Goal: Navigation & Orientation: Find specific page/section

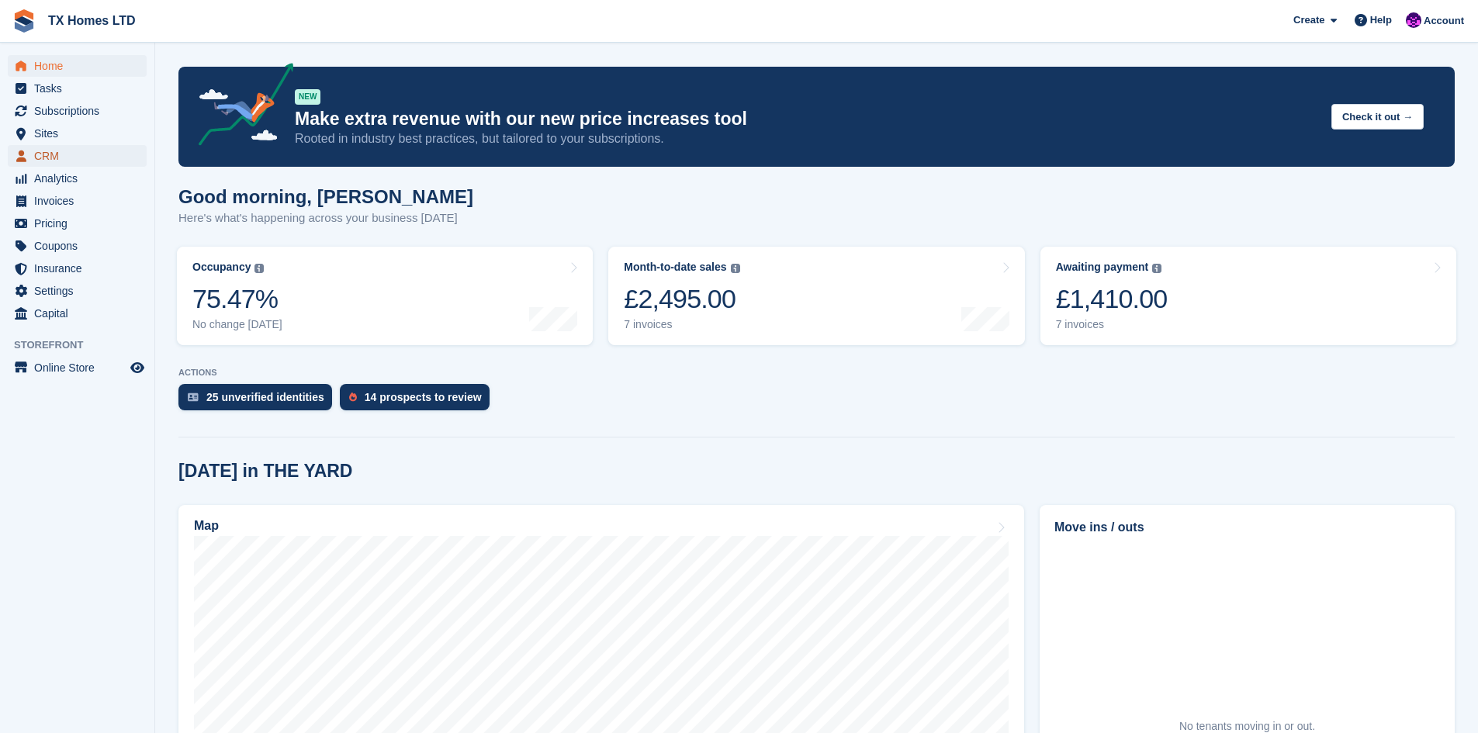
click at [37, 157] on span "CRM" at bounding box center [80, 156] width 93 height 22
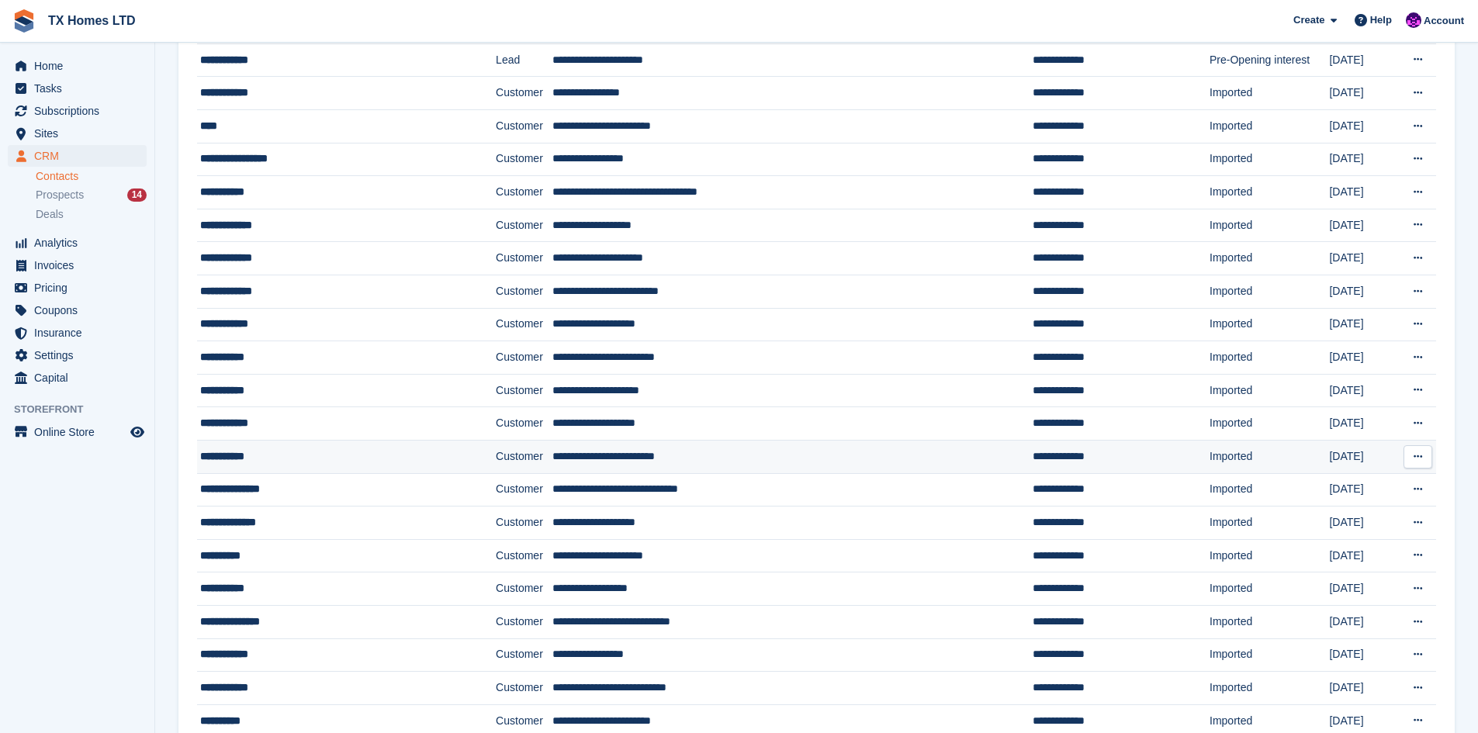
scroll to position [745, 0]
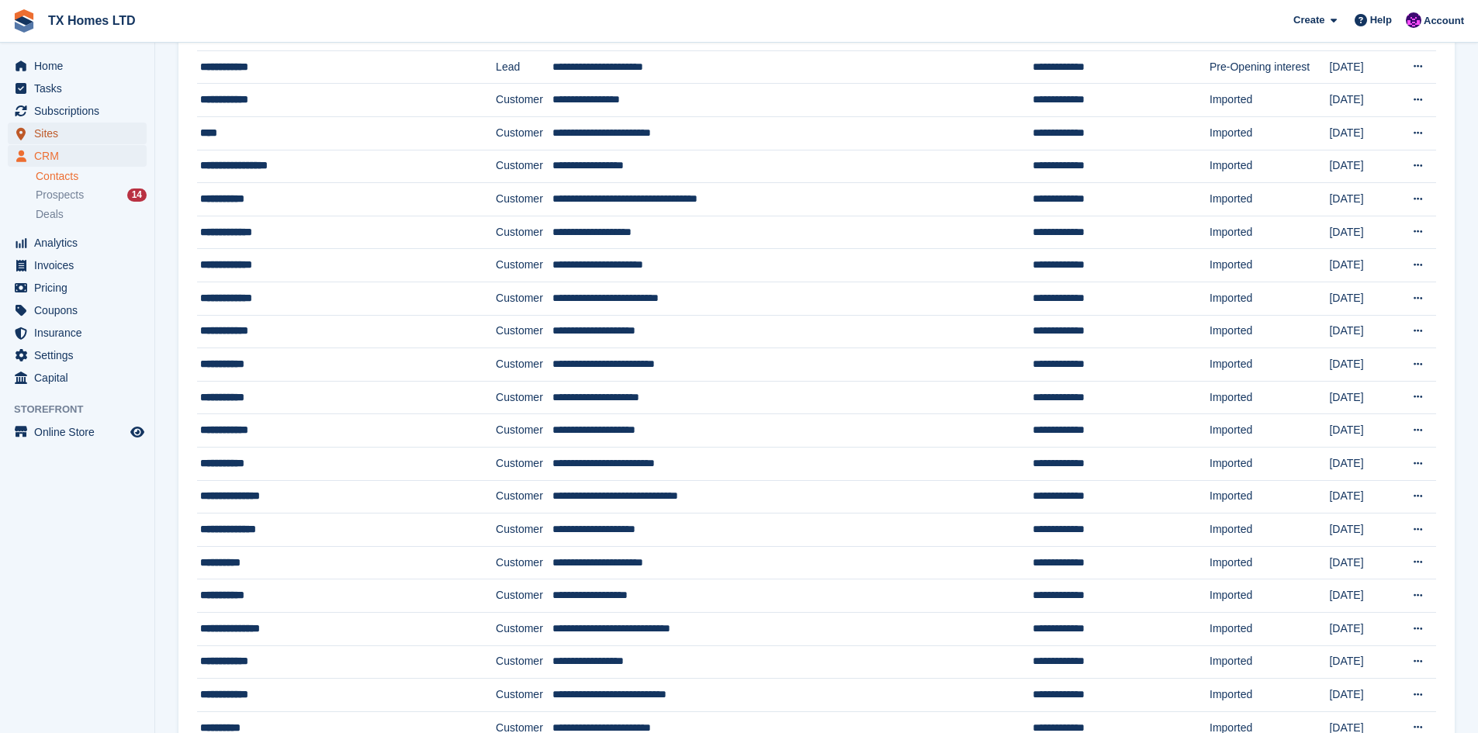
click at [45, 132] on span "Sites" at bounding box center [80, 134] width 93 height 22
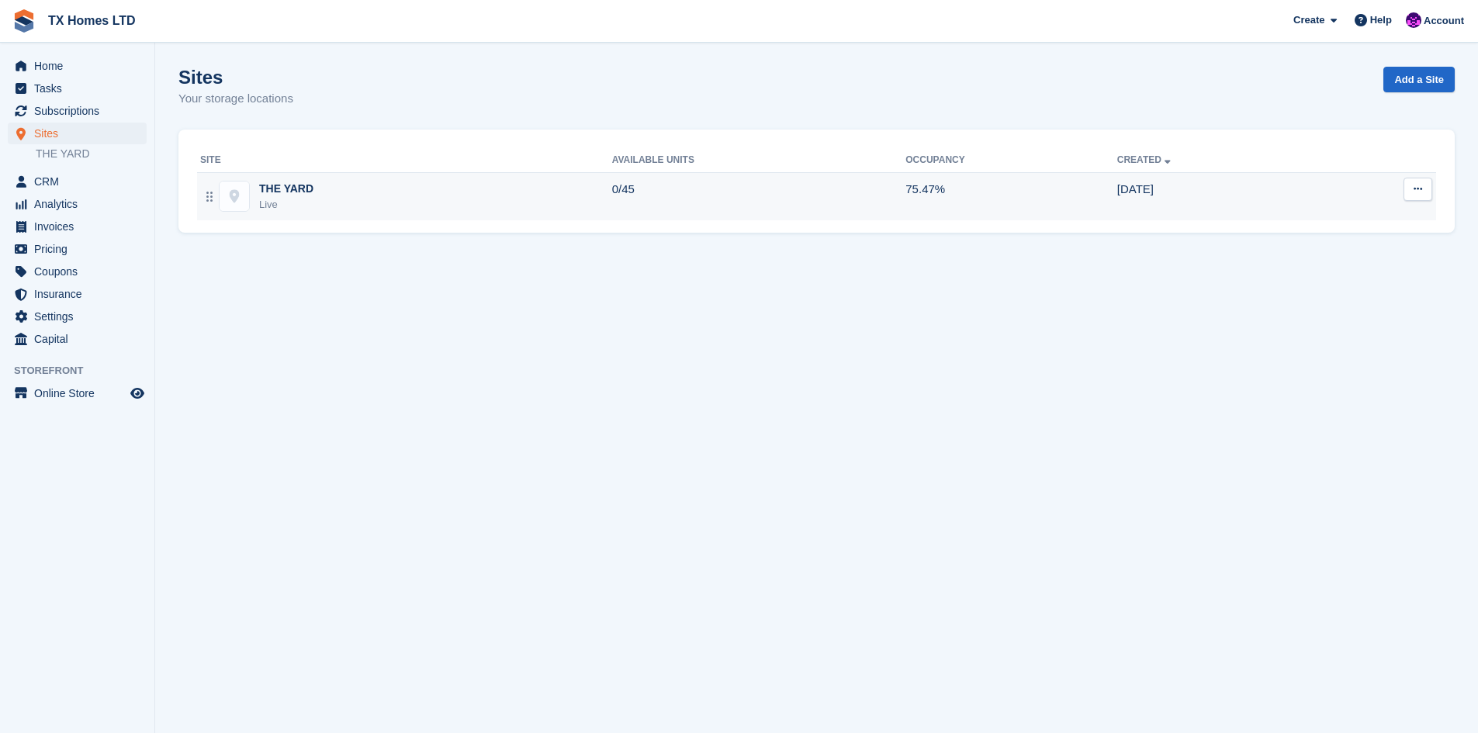
click at [285, 188] on div "THE YARD" at bounding box center [286, 189] width 54 height 16
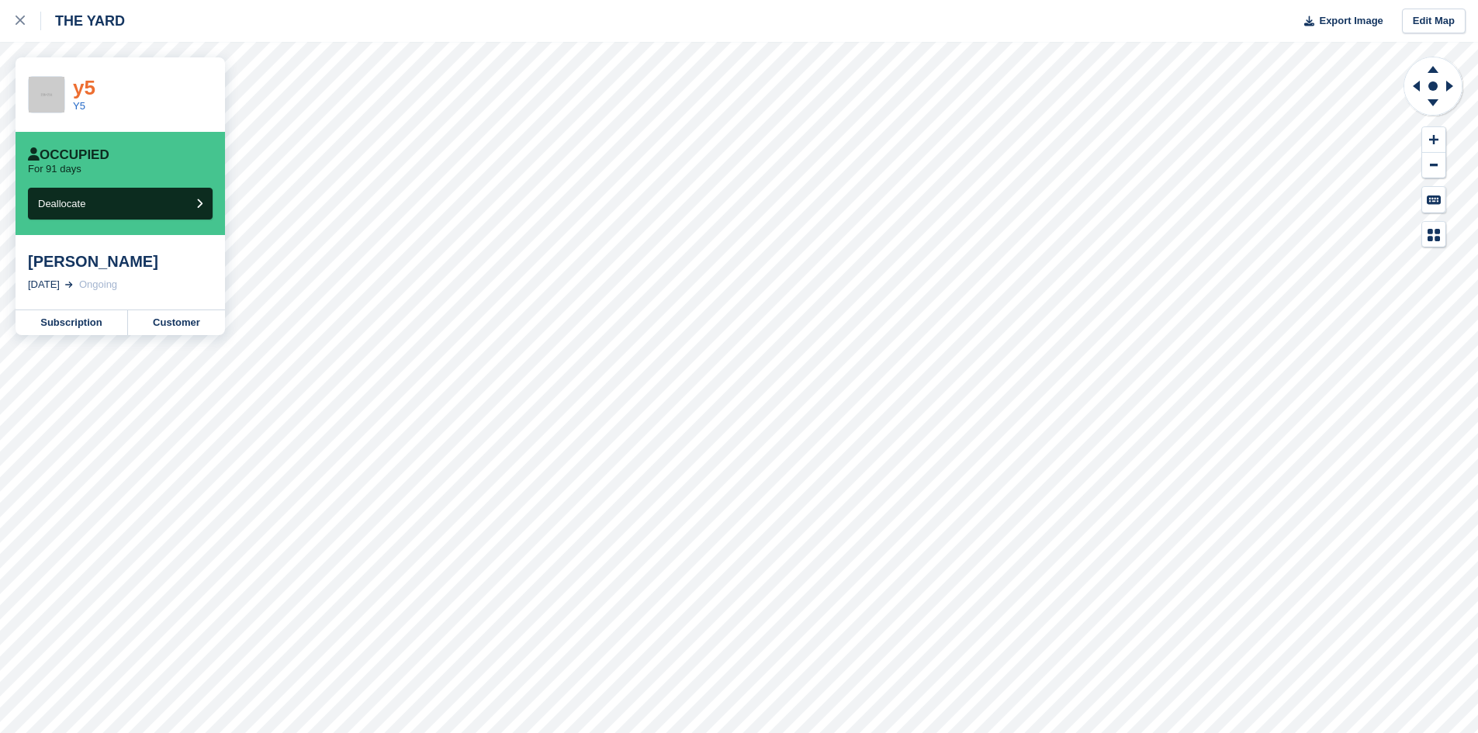
click at [74, 88] on link "y5" at bounding box center [84, 87] width 22 height 23
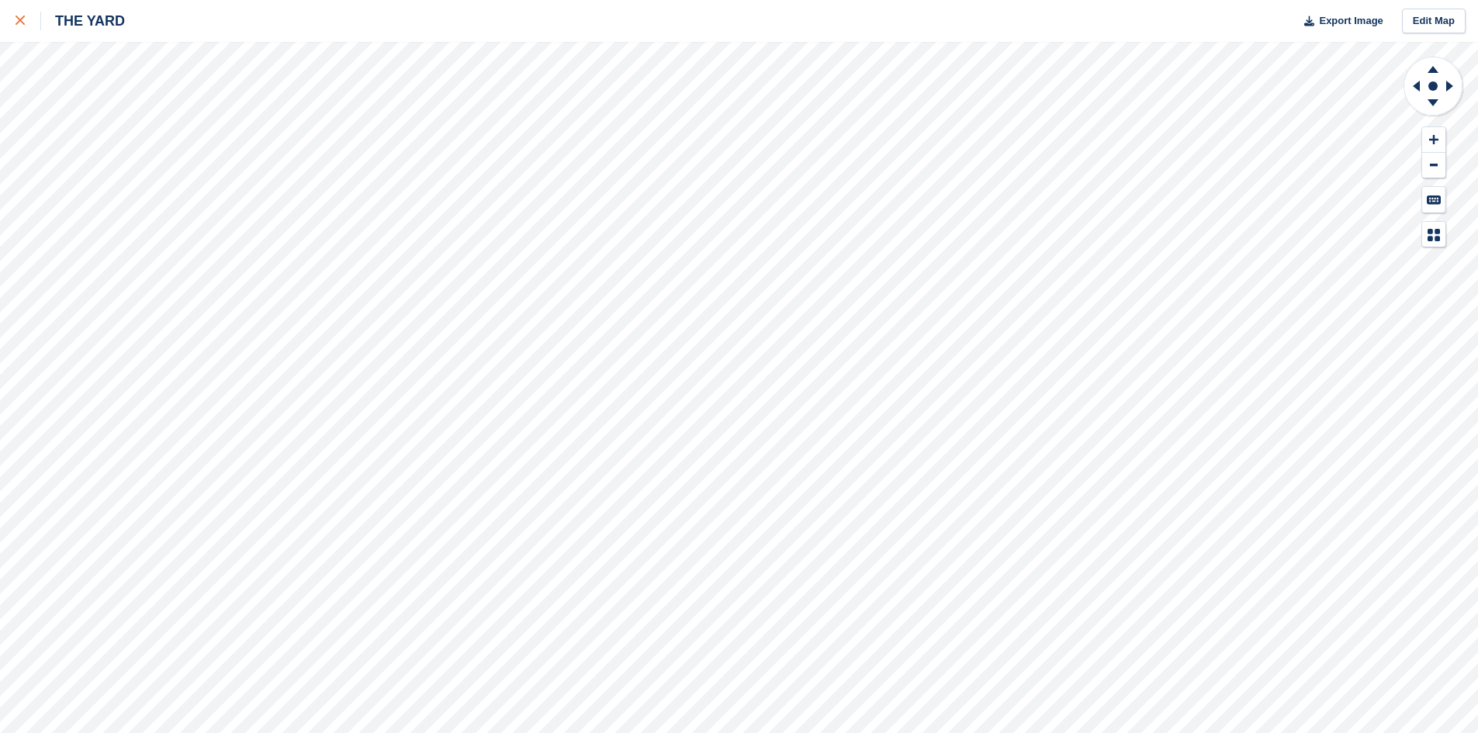
click at [27, 19] on div at bounding box center [29, 21] width 26 height 19
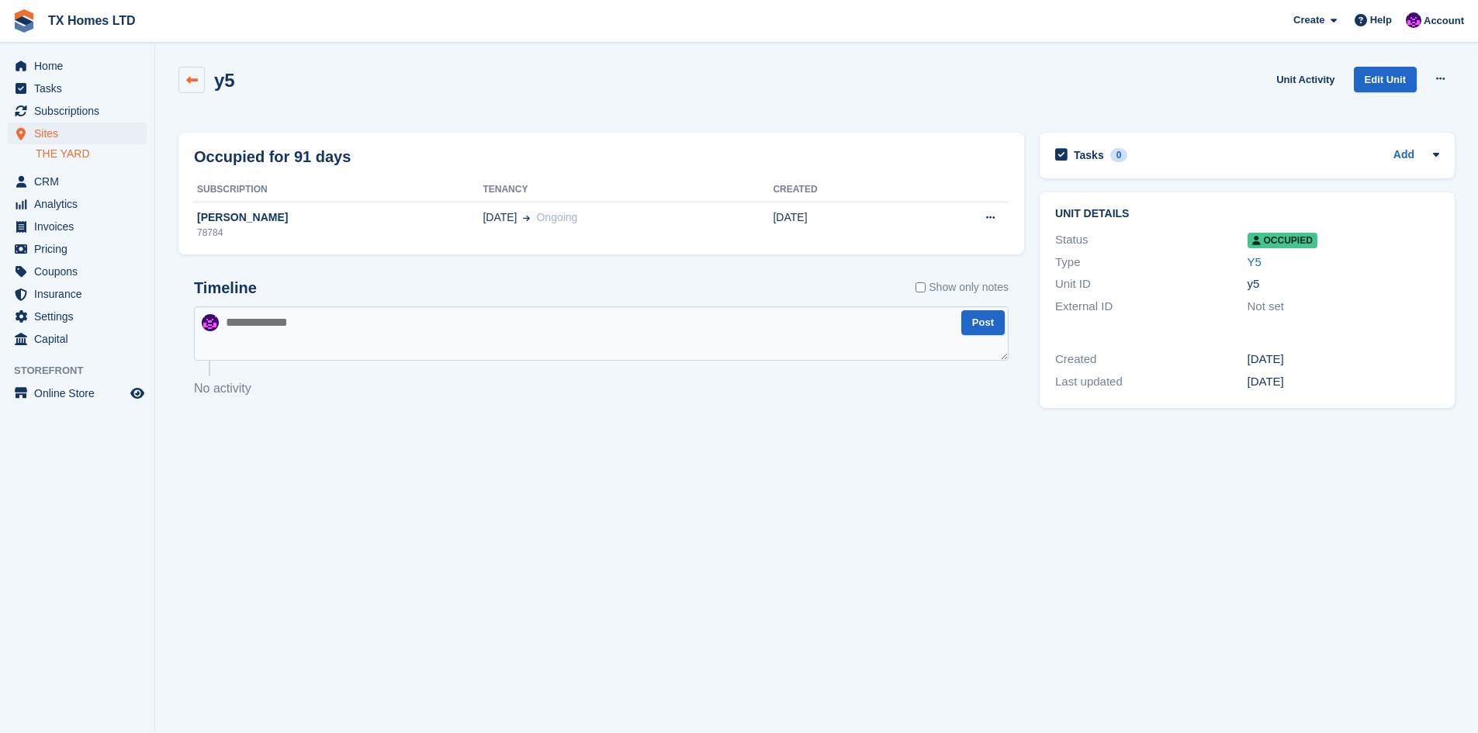
click at [193, 84] on icon at bounding box center [192, 80] width 12 height 12
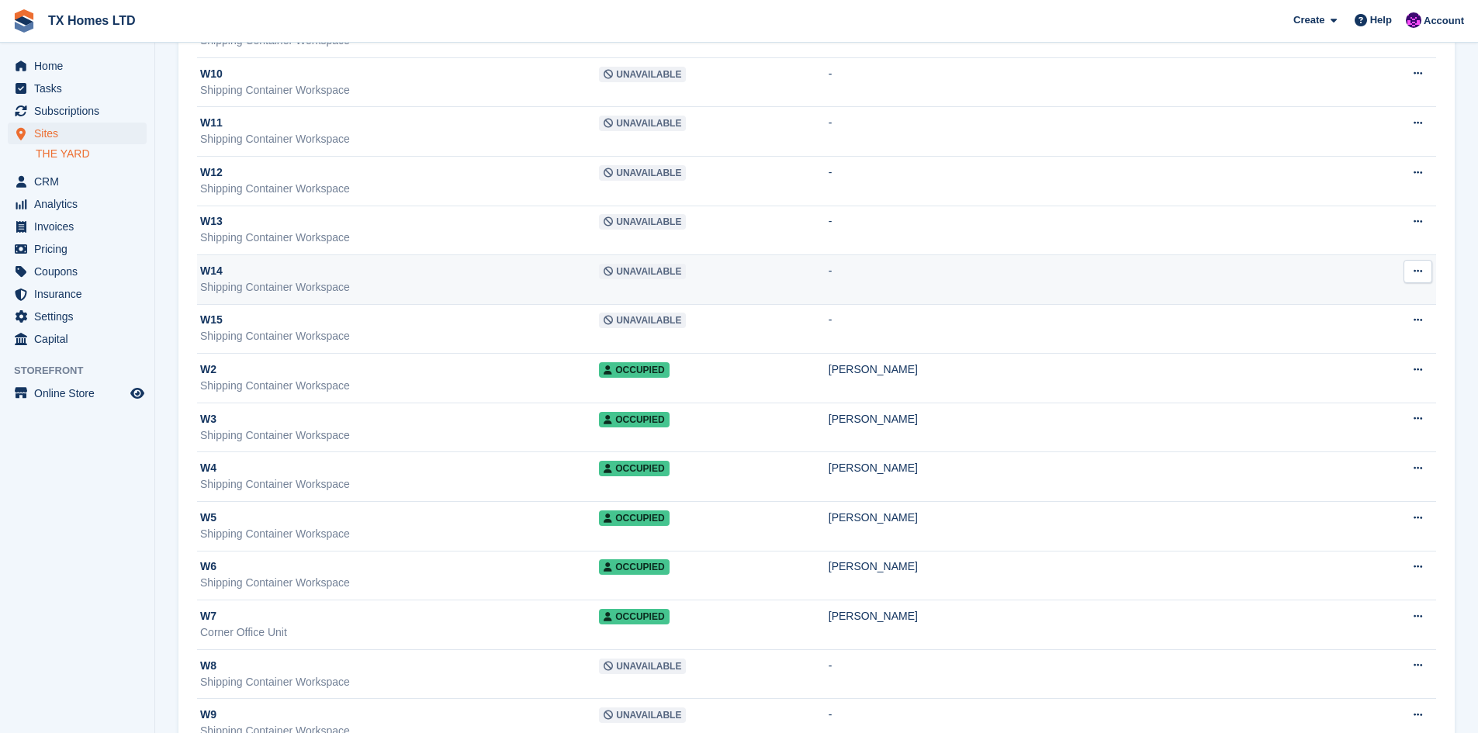
scroll to position [1717, 0]
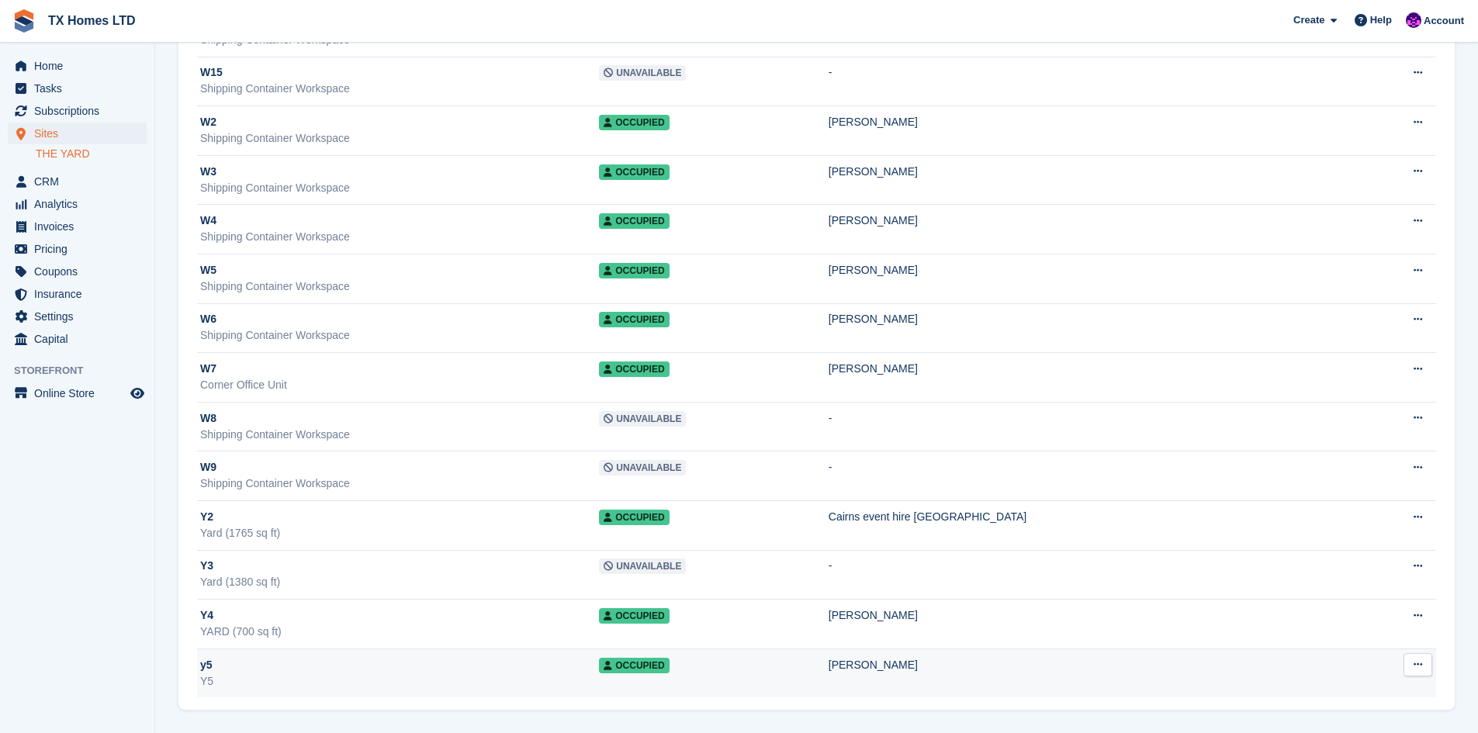
click at [212, 666] on div "y5" at bounding box center [399, 665] width 399 height 16
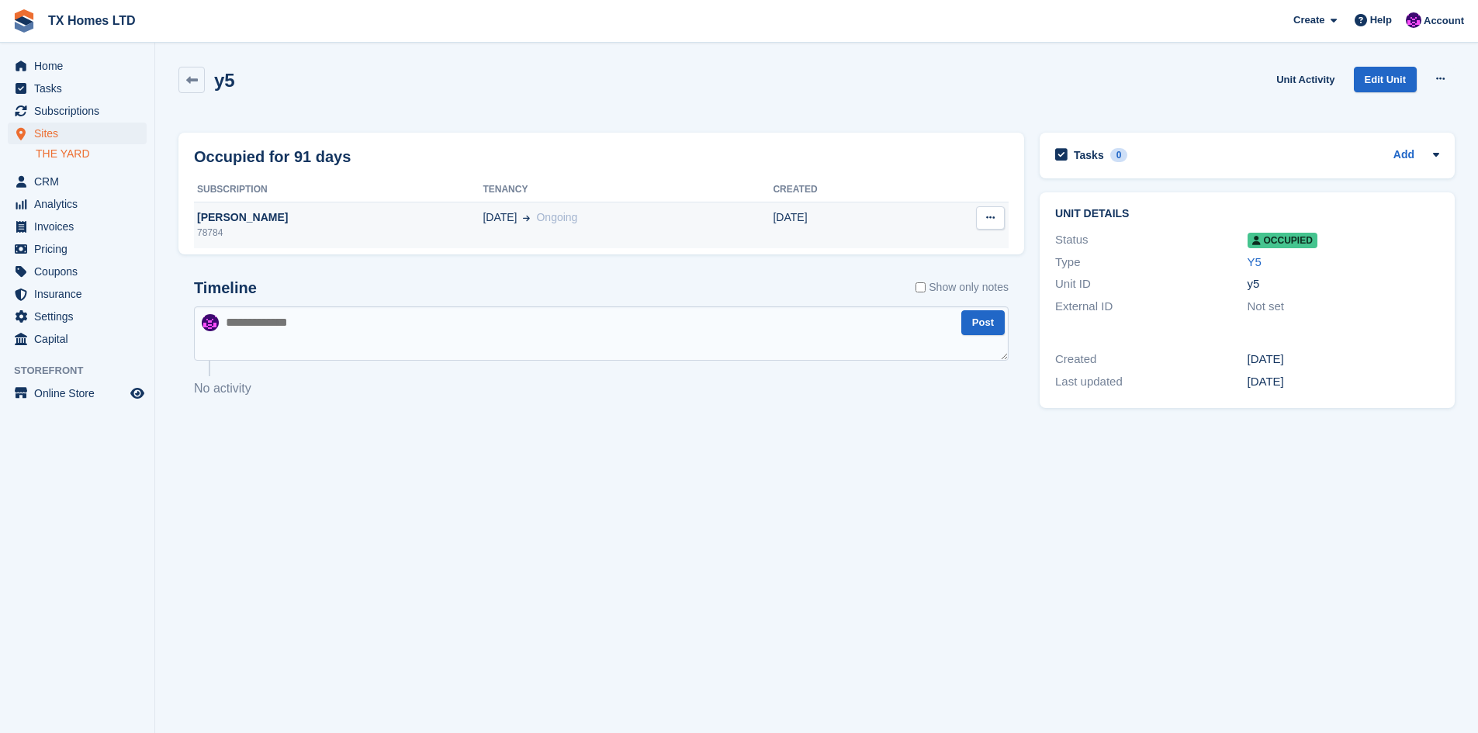
click at [992, 215] on icon at bounding box center [990, 218] width 9 height 10
click at [214, 216] on div "[PERSON_NAME]" at bounding box center [338, 217] width 289 height 16
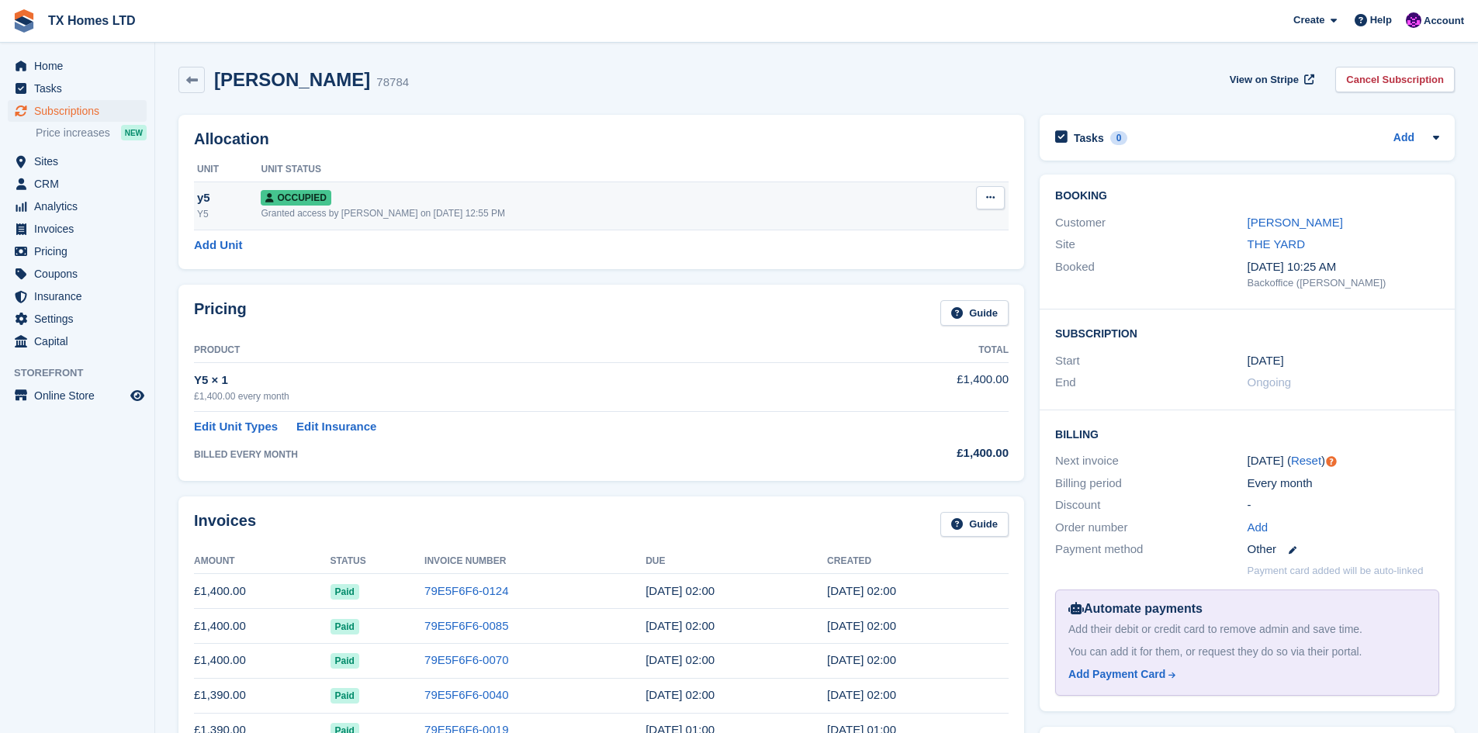
click at [997, 203] on button at bounding box center [990, 197] width 29 height 23
click at [730, 204] on div "Occupied" at bounding box center [590, 197] width 659 height 16
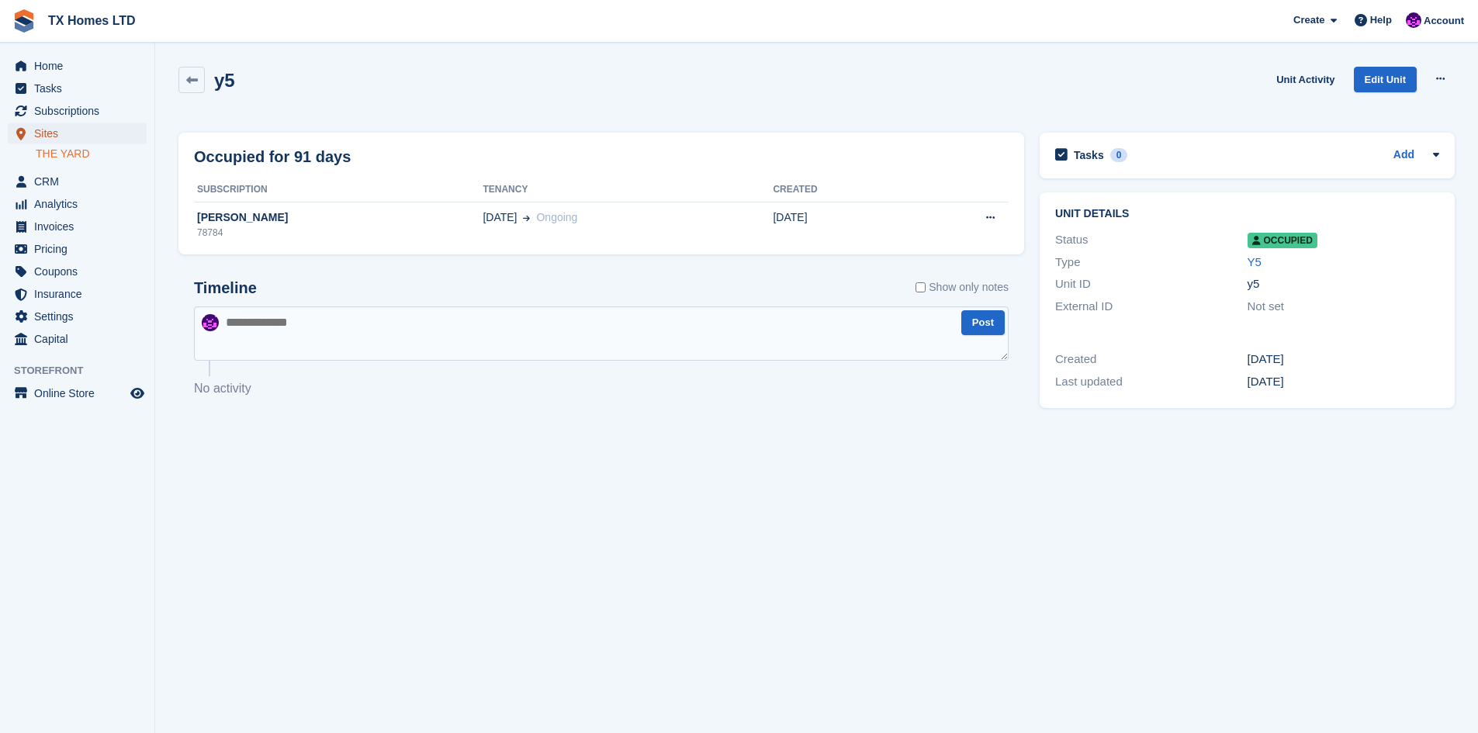
click at [51, 132] on span "Sites" at bounding box center [80, 134] width 93 height 22
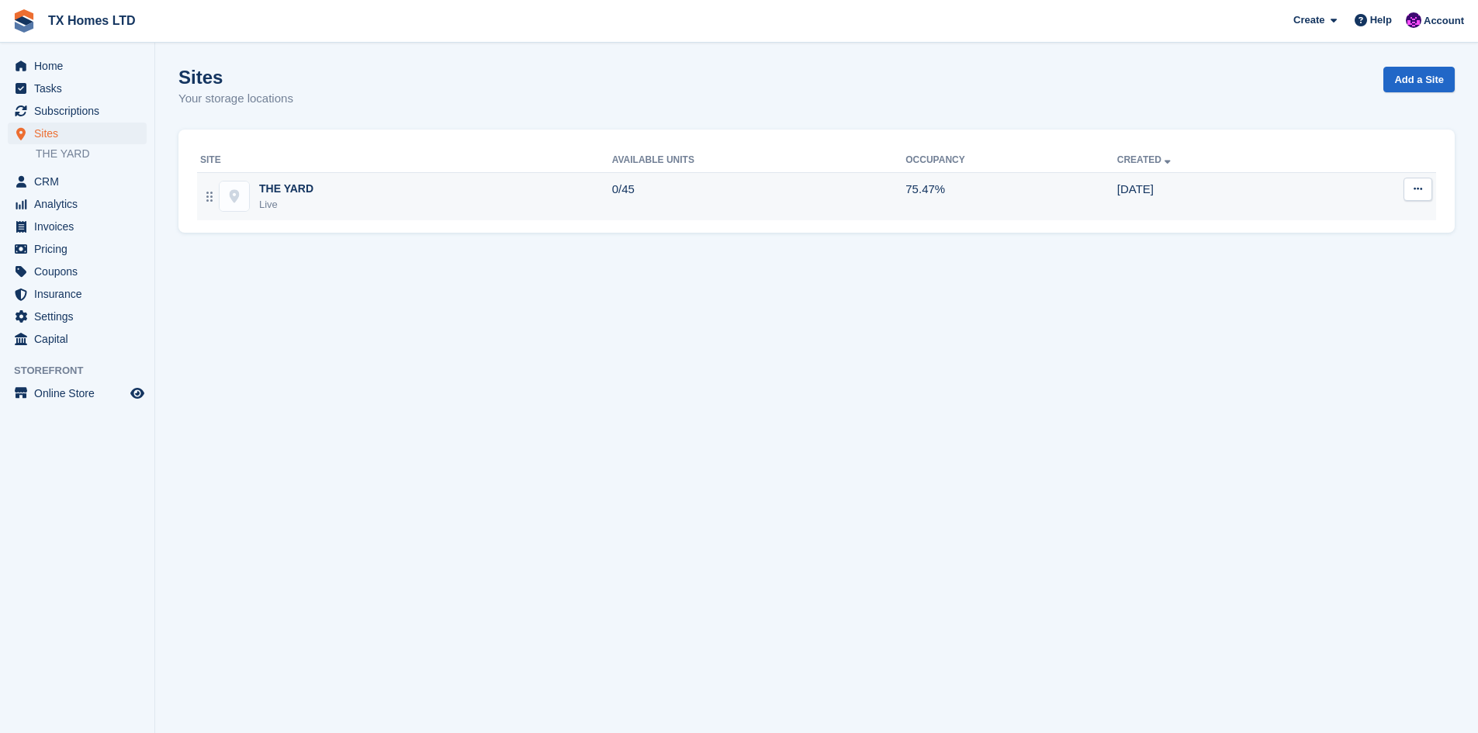
click at [307, 192] on div "THE YARD" at bounding box center [286, 189] width 54 height 16
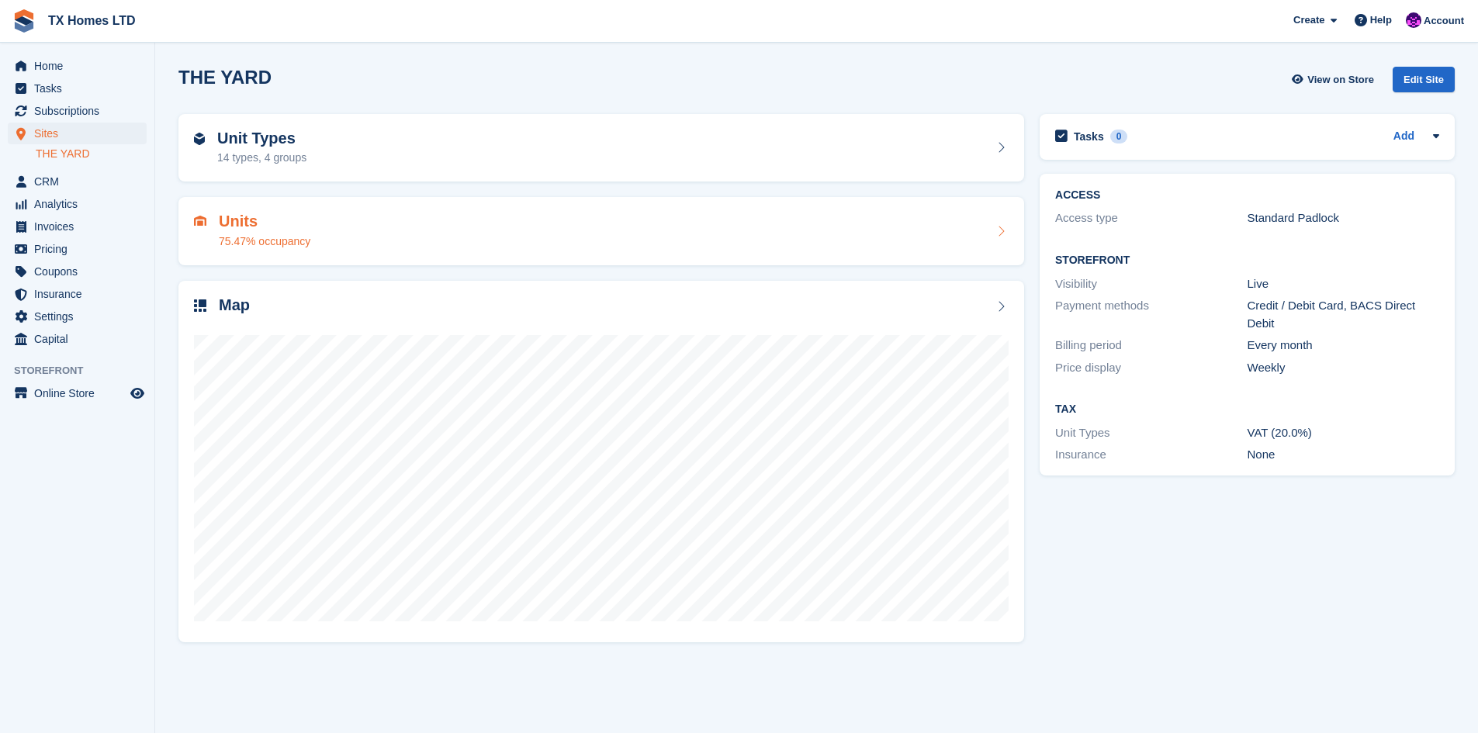
click at [257, 244] on div "75.47% occupancy" at bounding box center [265, 241] width 92 height 16
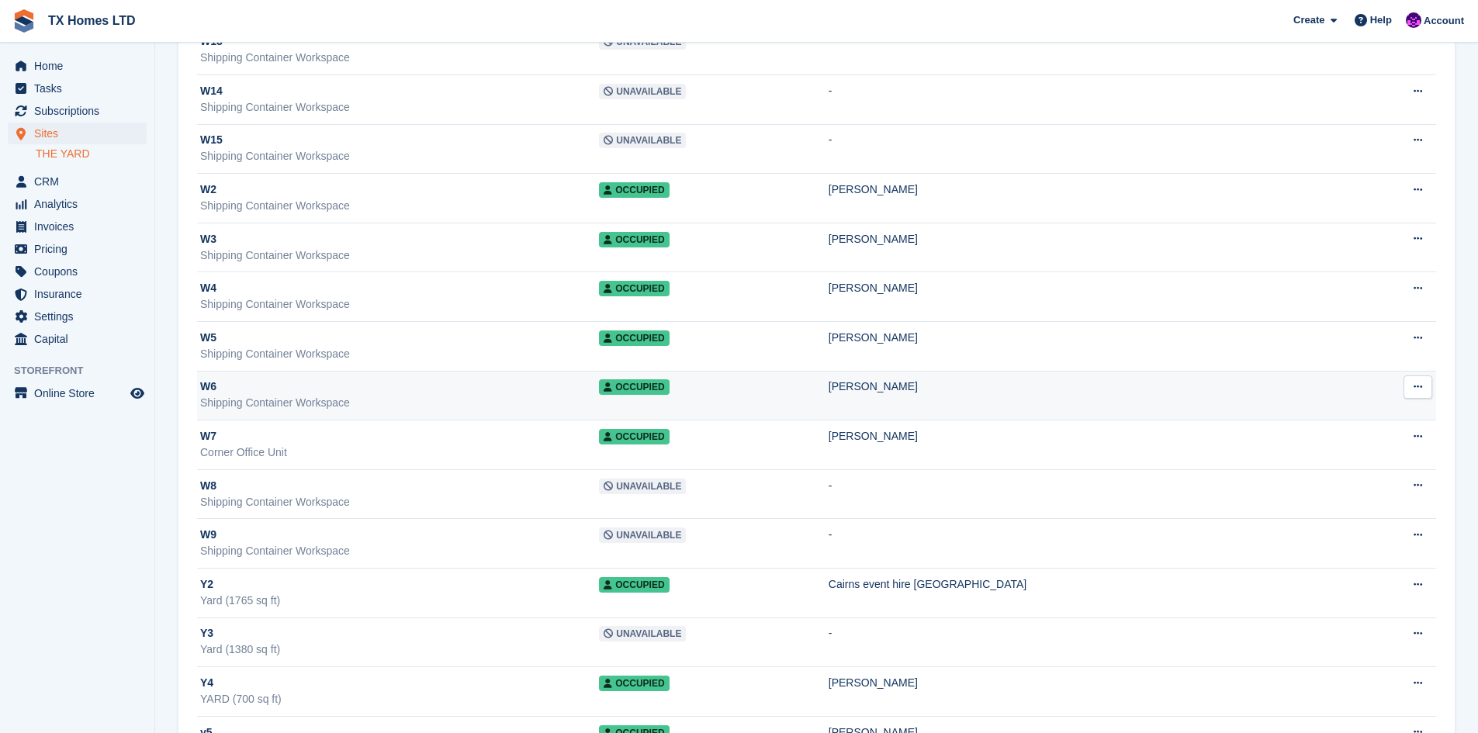
scroll to position [1717, 0]
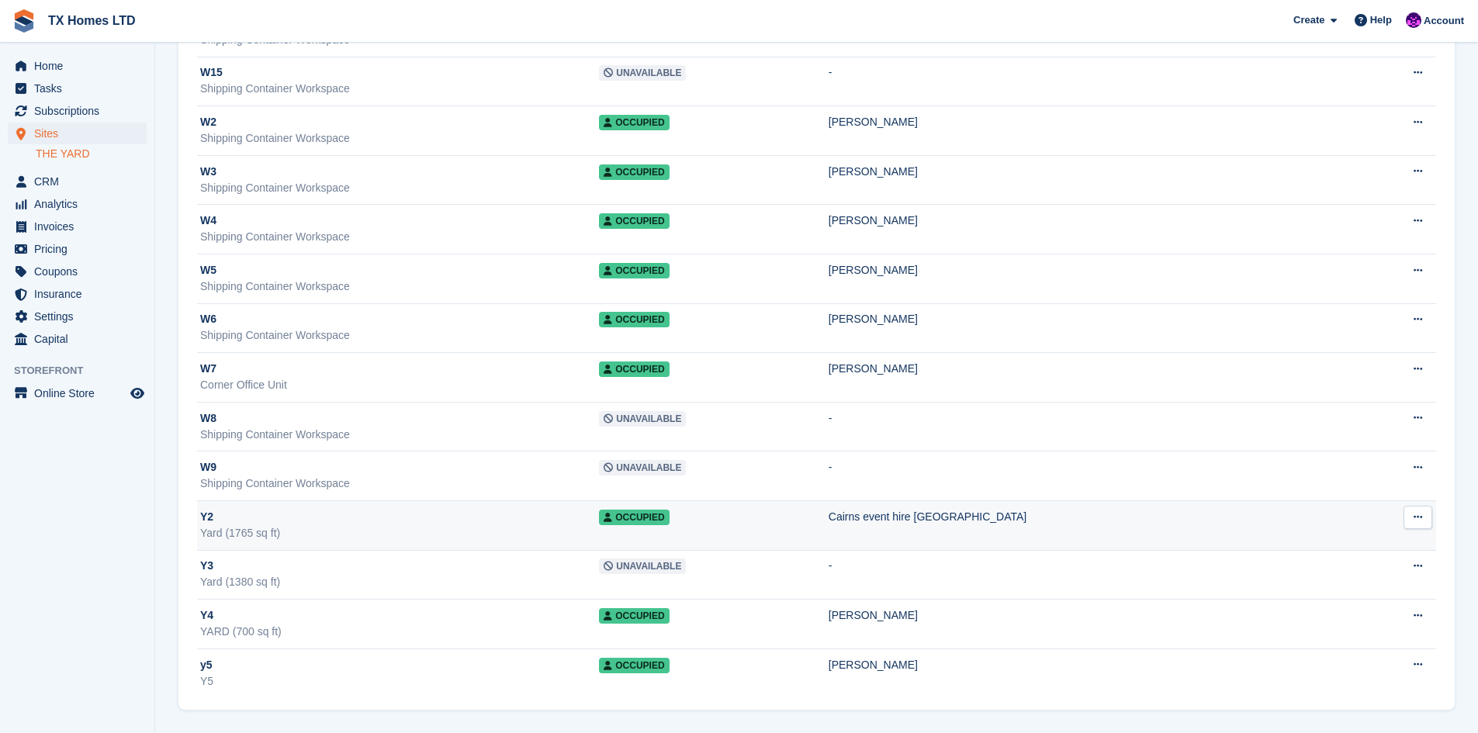
click at [239, 517] on div "Y2" at bounding box center [399, 517] width 399 height 16
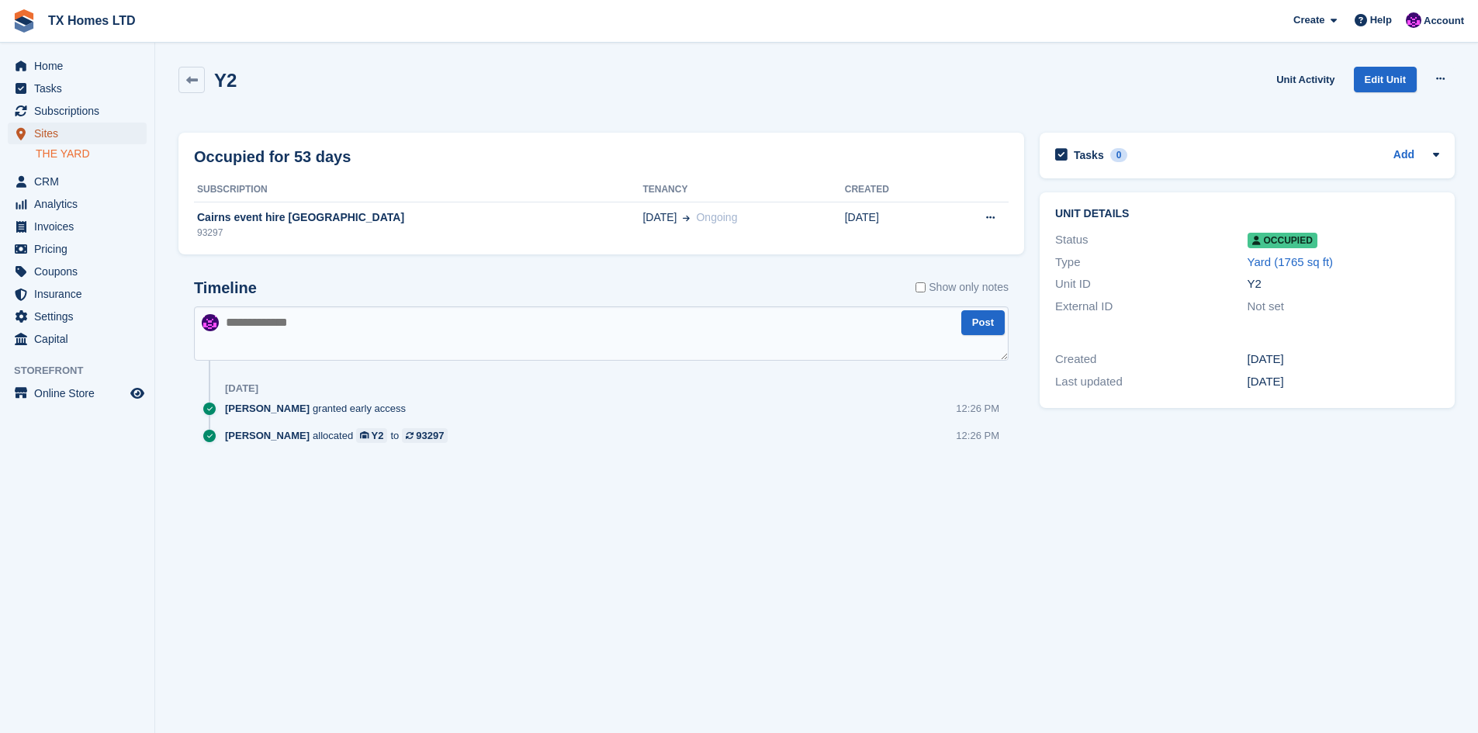
click at [51, 136] on span "Sites" at bounding box center [80, 134] width 93 height 22
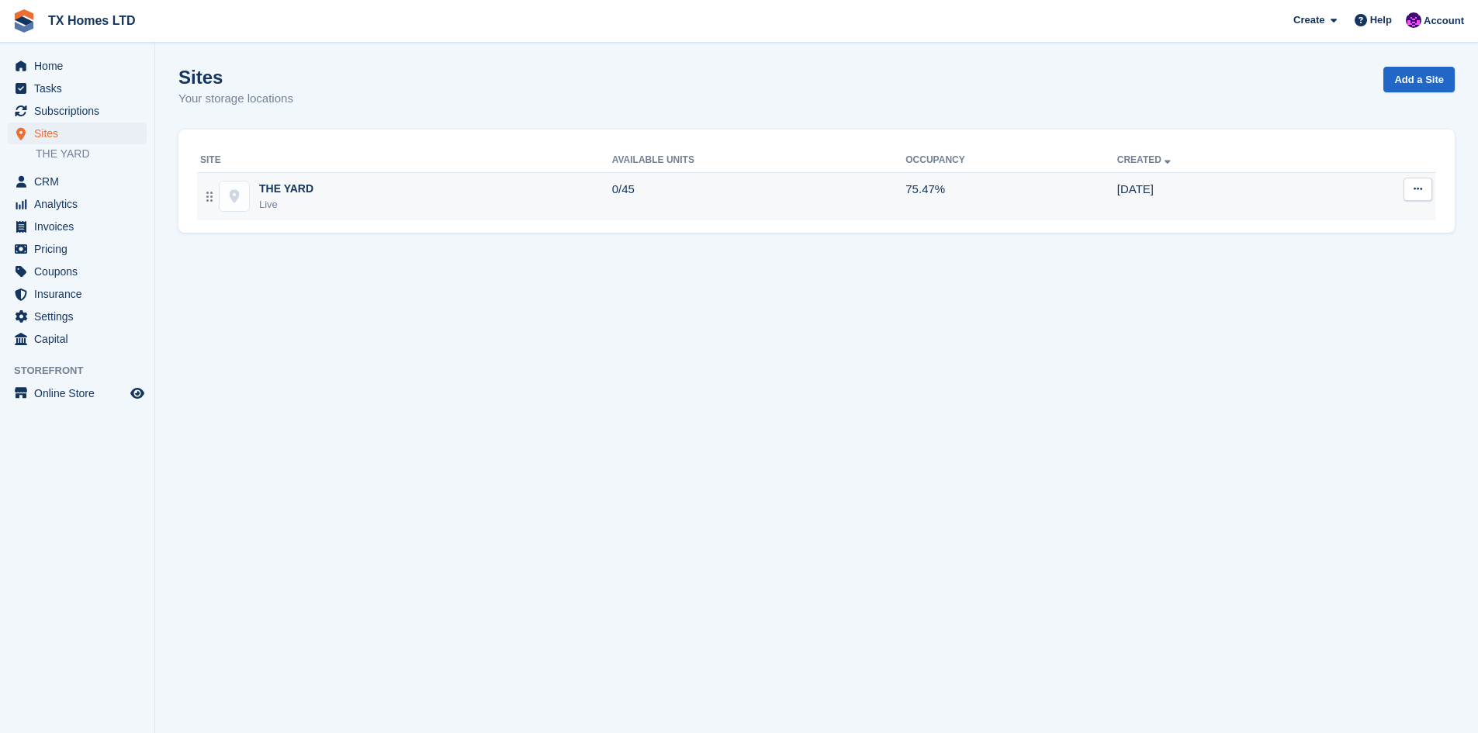
click at [298, 188] on div "THE YARD" at bounding box center [286, 189] width 54 height 16
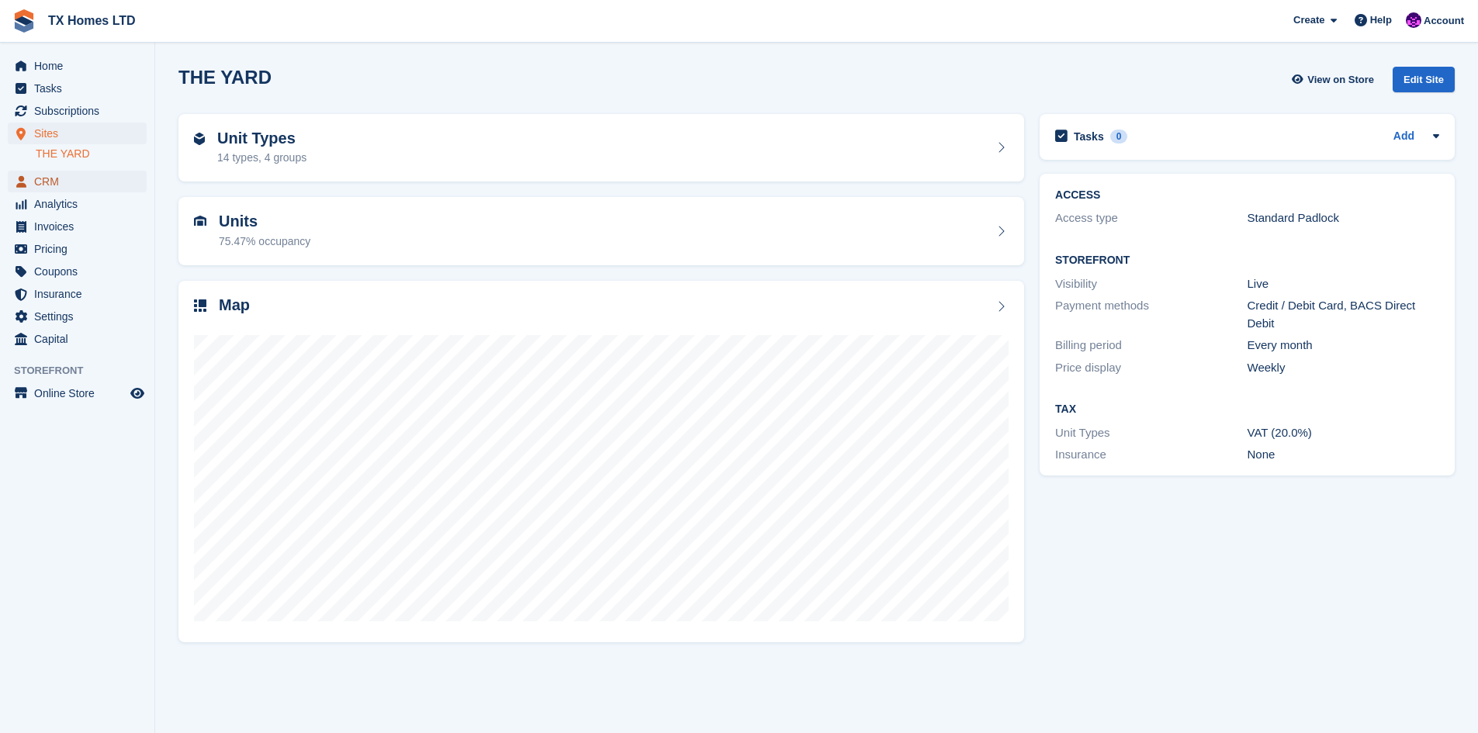
click at [41, 175] on span "CRM" at bounding box center [80, 182] width 93 height 22
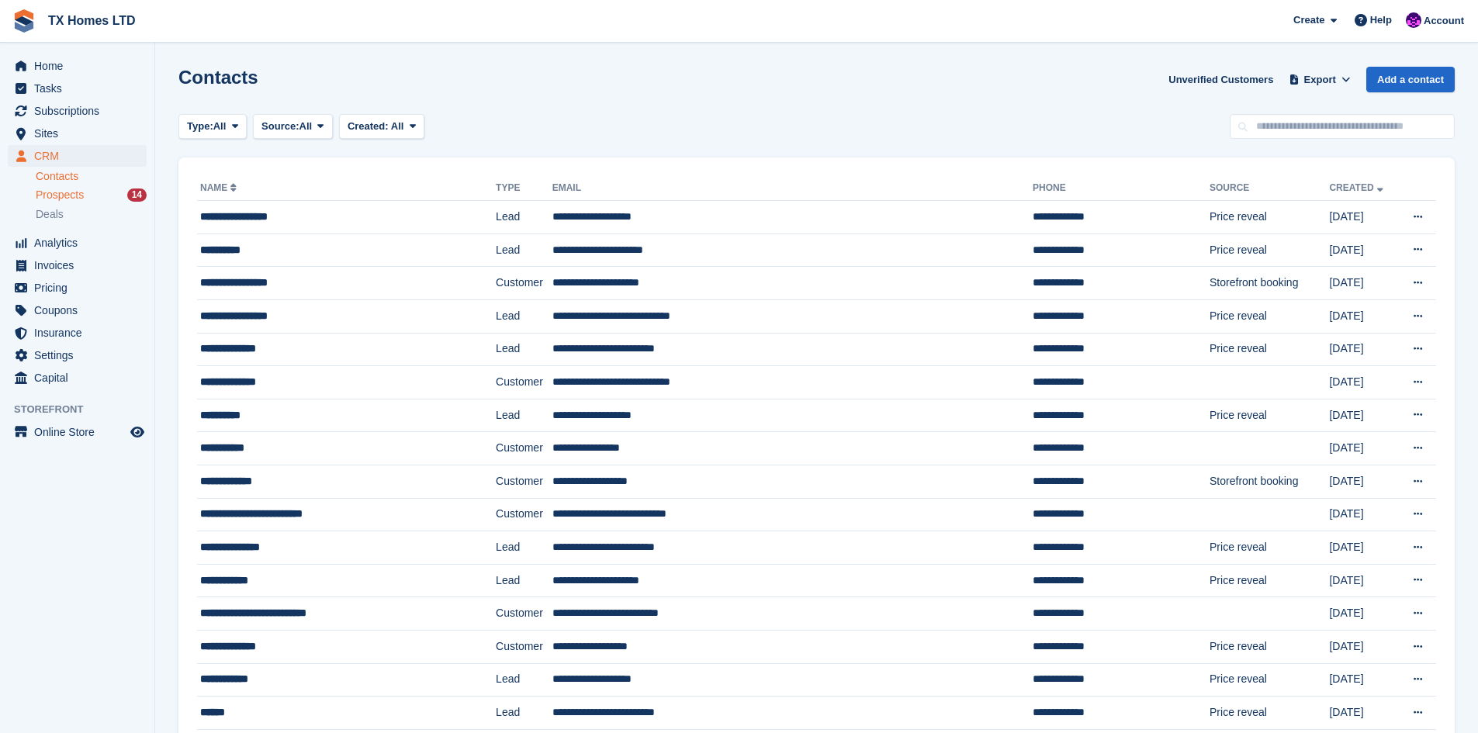
click at [89, 197] on div "Prospects 14" at bounding box center [91, 195] width 111 height 15
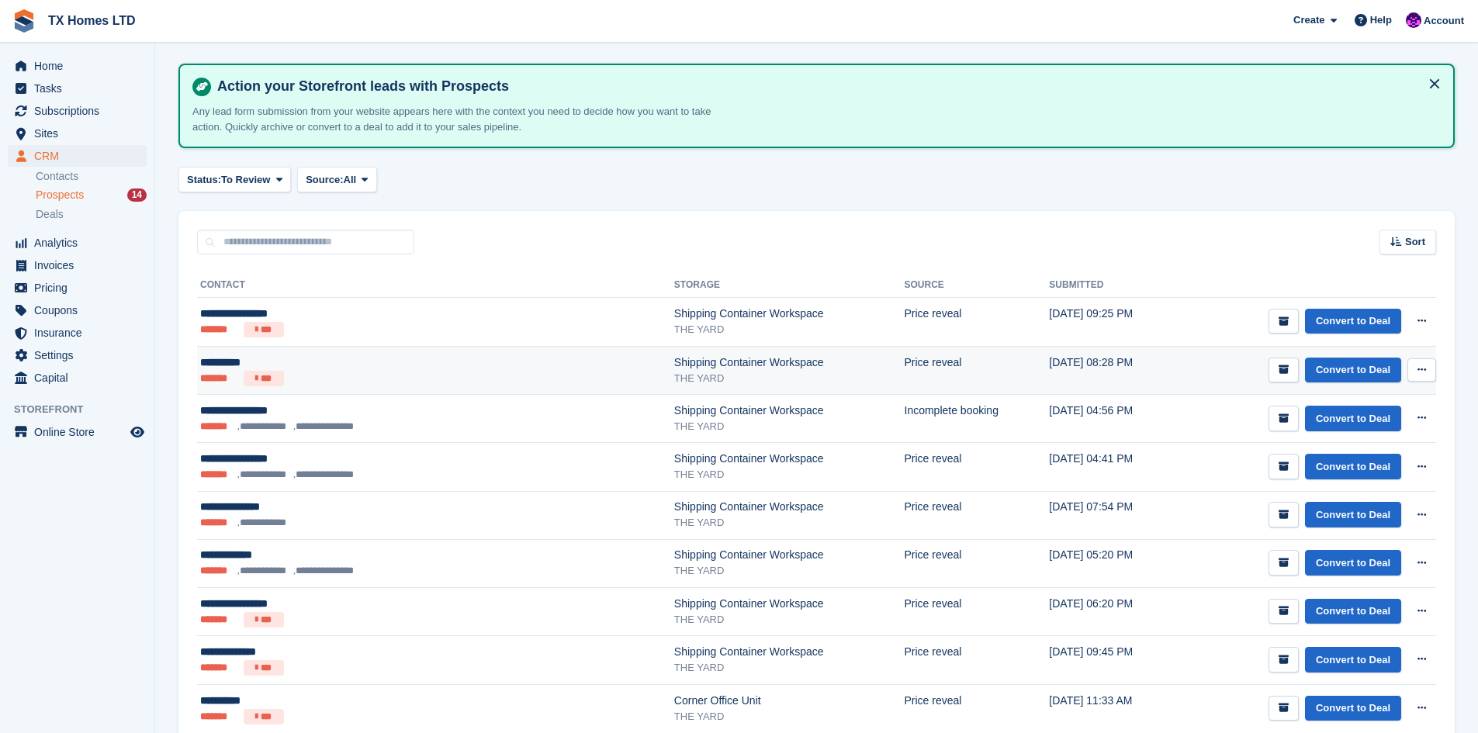
scroll to position [78, 0]
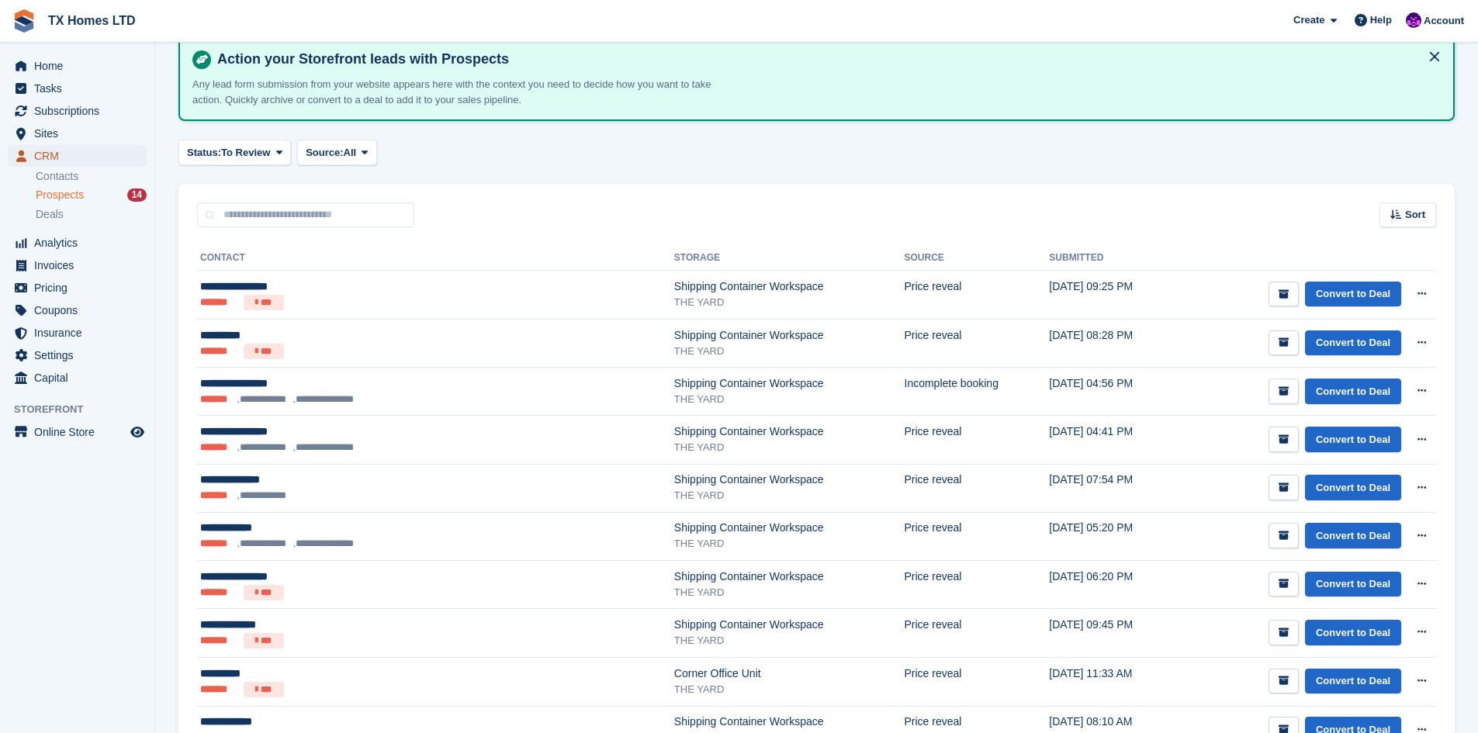
click at [49, 158] on span "CRM" at bounding box center [80, 156] width 93 height 22
